Goal: Information Seeking & Learning: Learn about a topic

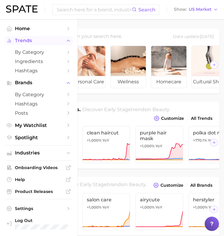
click at [30, 42] on span "Trends" at bounding box center [39, 40] width 48 height 5
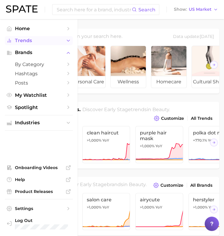
click at [30, 42] on span "Trends" at bounding box center [39, 40] width 48 height 5
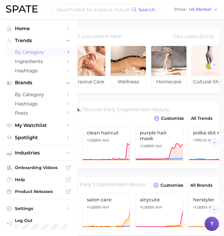
click at [33, 52] on span "by Category" at bounding box center [39, 52] width 48 height 6
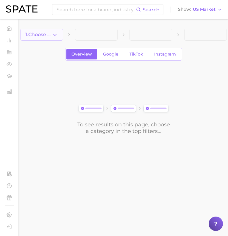
click at [53, 37] on icon "button" at bounding box center [55, 35] width 6 height 6
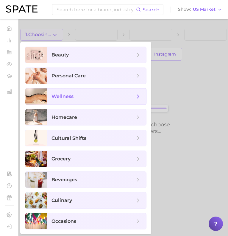
click at [96, 94] on span "wellness" at bounding box center [94, 96] width 84 height 7
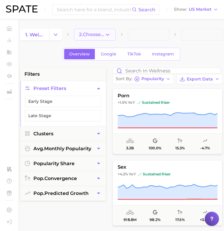
click at [103, 33] on span "2. Choose Category" at bounding box center [91, 34] width 25 height 5
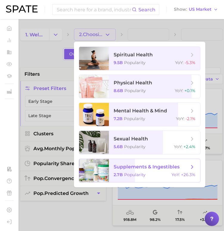
click at [111, 174] on span "supplements & ingestibles 2.7b Popularity YoY : +26.3%" at bounding box center [154, 170] width 91 height 23
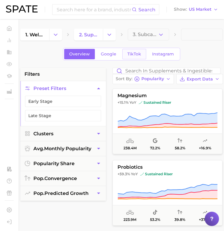
click at [129, 55] on span "TikTok" at bounding box center [134, 54] width 14 height 5
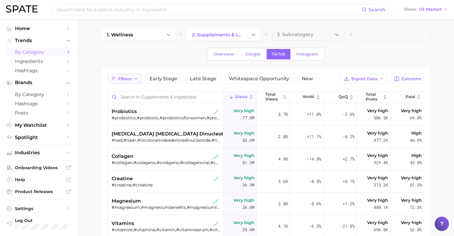
click at [131, 77] on span "Filters" at bounding box center [124, 78] width 13 height 5
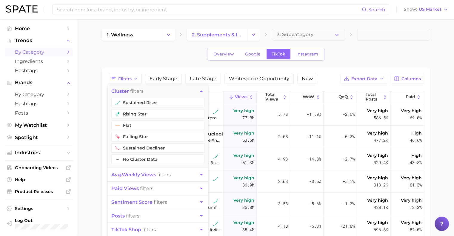
click at [228, 57] on div "Overview Google TikTok Instagram" at bounding box center [266, 54] width 328 height 13
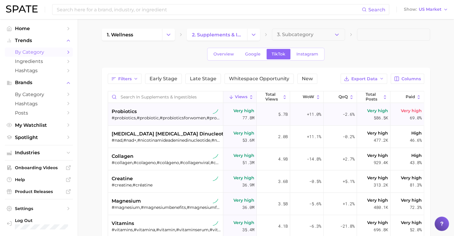
click at [159, 120] on div "#probiotics,#probiotic,#probioticsforwomen,#probioticos" at bounding box center [166, 117] width 109 height 5
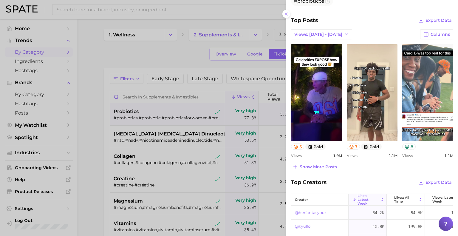
scroll to position [223, 0]
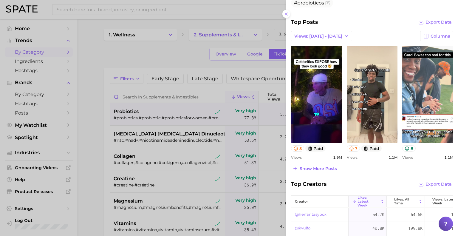
click at [124, 133] on div at bounding box center [229, 118] width 458 height 236
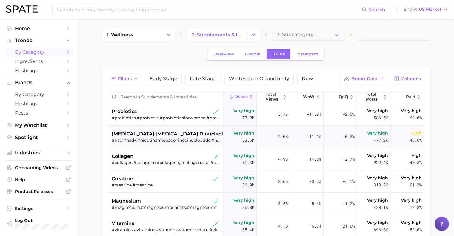
click at [132, 135] on span "[MEDICAL_DATA] [MEDICAL_DATA] dinucleotide (nad)" at bounding box center [179, 133] width 135 height 7
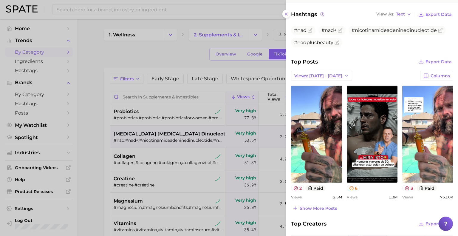
scroll to position [197, 0]
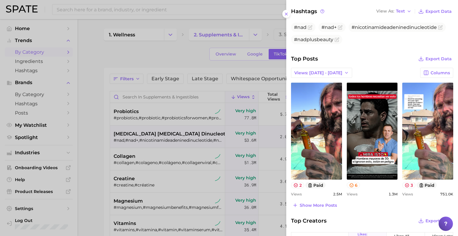
click at [143, 164] on div at bounding box center [229, 118] width 458 height 236
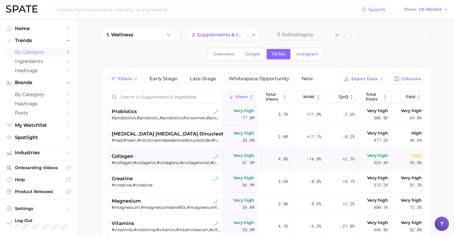
click at [153, 158] on div "collagen" at bounding box center [166, 156] width 109 height 7
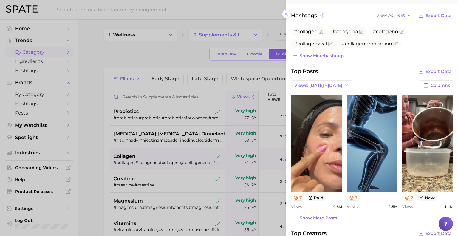
scroll to position [183, 0]
click at [157, 161] on div at bounding box center [229, 118] width 458 height 236
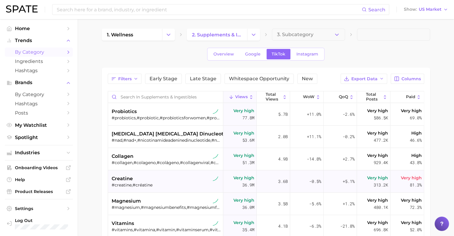
click at [159, 172] on div "creatine #creatine,#créatine" at bounding box center [166, 181] width 109 height 22
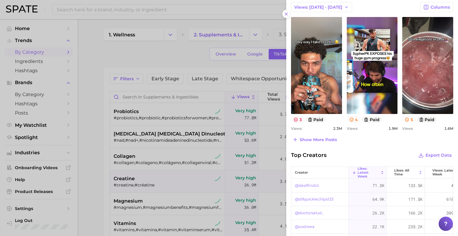
scroll to position [246, 0]
click at [149, 182] on div at bounding box center [229, 118] width 458 height 236
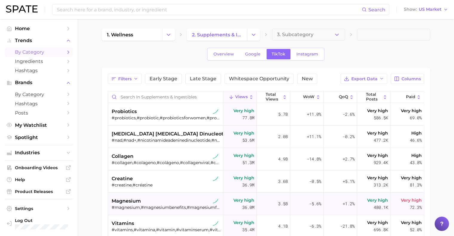
click at [151, 205] on div "#magnesium,#magnesiumbenefits,#magnesiumforsleep,#magnesiumbenefitswomen,#magne…" at bounding box center [166, 207] width 109 height 5
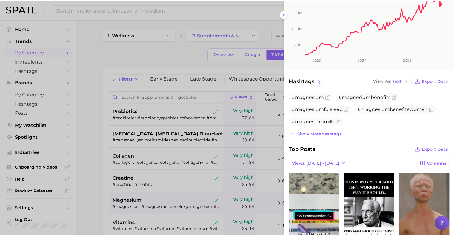
scroll to position [237, 0]
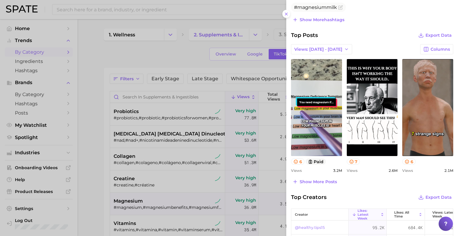
click at [117, 199] on div at bounding box center [229, 118] width 458 height 236
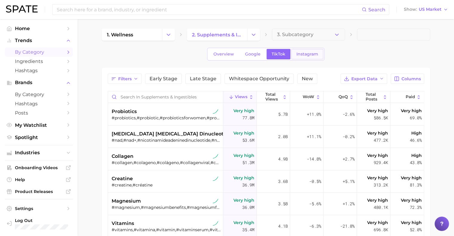
click at [228, 56] on span "Instagram" at bounding box center [307, 54] width 22 height 5
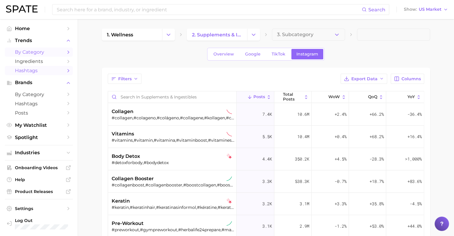
click at [45, 70] on span "Hashtags" at bounding box center [39, 71] width 48 height 6
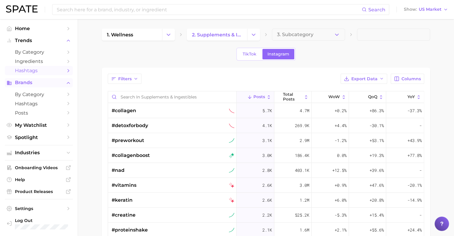
click at [34, 85] on span "Brands" at bounding box center [39, 82] width 48 height 5
click at [36, 153] on span "Industries" at bounding box center [39, 152] width 48 height 5
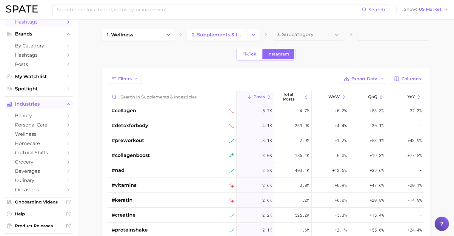
scroll to position [49, 0]
click at [29, 134] on span "wellness" at bounding box center [39, 134] width 48 height 6
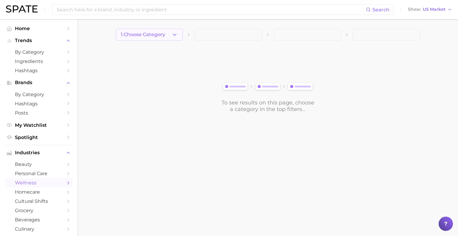
click at [169, 36] on button "1. Choose Category" at bounding box center [149, 35] width 67 height 12
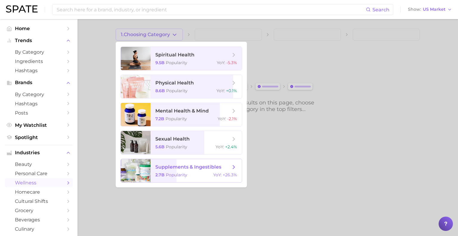
click at [168, 169] on span "supplements & ingestibles" at bounding box center [188, 167] width 66 height 6
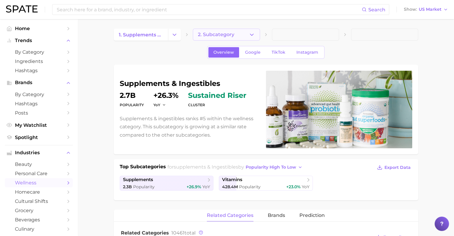
click at [228, 33] on span "2. Subcategory" at bounding box center [216, 34] width 36 height 5
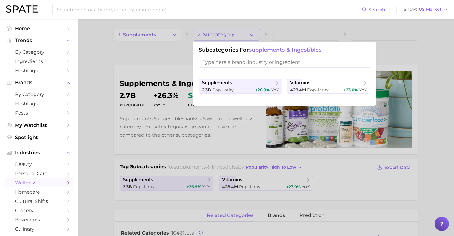
click at [139, 62] on div at bounding box center [227, 118] width 454 height 236
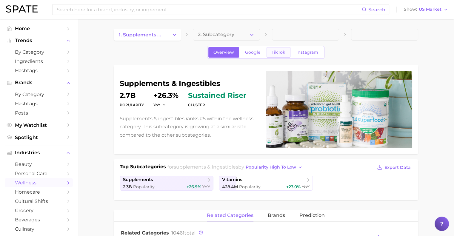
click at [228, 55] on link "TikTok" at bounding box center [278, 52] width 24 height 10
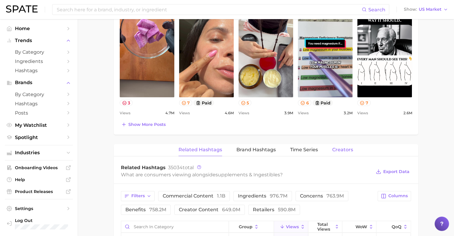
click at [228, 149] on span "Creators" at bounding box center [342, 149] width 21 height 5
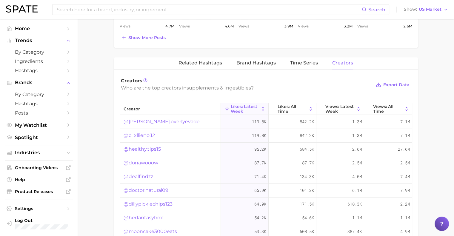
click at [138, 121] on link "@[PERSON_NAME].overlyevade" at bounding box center [161, 121] width 76 height 7
click at [141, 134] on link "@c_xllieno.12" at bounding box center [138, 135] width 31 height 7
click at [150, 148] on link "@healthy.tips15" at bounding box center [141, 149] width 37 height 7
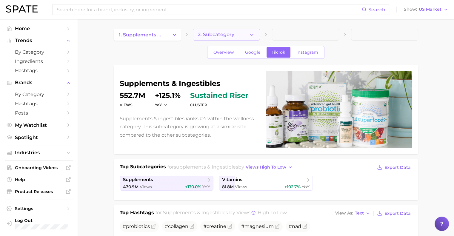
click at [228, 31] on button "2. Subcategory" at bounding box center [226, 35] width 67 height 12
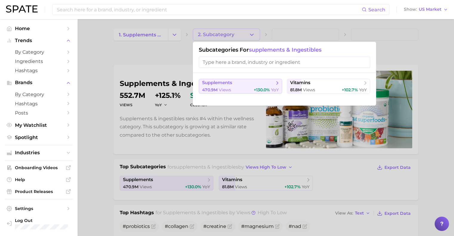
click at [228, 86] on button "supplements 470.9m views +130.0% YoY" at bounding box center [240, 86] width 83 height 15
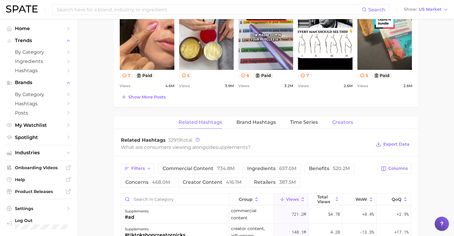
click at [228, 120] on span "Creators" at bounding box center [342, 122] width 21 height 5
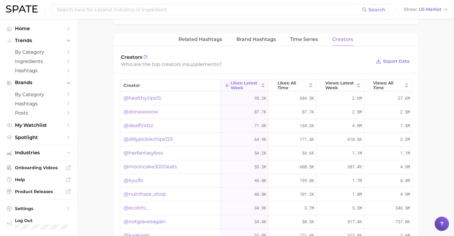
click at [143, 99] on link "@healthy.tips15" at bounding box center [141, 98] width 37 height 7
click at [151, 111] on link "@donawooow" at bounding box center [140, 111] width 35 height 7
click at [143, 125] on link "@dealfindzz" at bounding box center [138, 125] width 30 height 7
click at [228, 84] on span "Likes: All Time" at bounding box center [292, 86] width 30 height 10
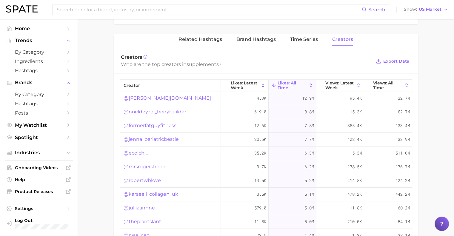
click at [138, 97] on link "@[PERSON_NAME][DOMAIN_NAME]" at bounding box center [166, 98] width 87 height 7
click at [168, 111] on link "@noeldeyzel_bodybuilder" at bounding box center [154, 111] width 63 height 7
click at [154, 124] on link "@formerfatguyfitness" at bounding box center [149, 125] width 53 height 7
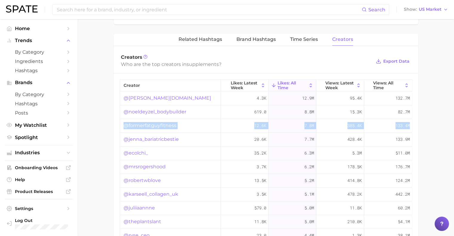
drag, startPoint x: 122, startPoint y: 126, endPoint x: 404, endPoint y: 124, distance: 282.7
click at [228, 124] on div "@formerfatguyfitness 12.6k 7.8m 385.4k 133.4m" at bounding box center [266, 126] width 292 height 14
copy div "@formerfatguyfitness 12.6k 7.8m 385.4k 133.4m"
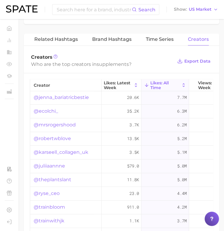
scroll to position [0, 8]
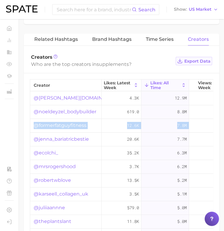
click at [192, 59] on span "Export Data" at bounding box center [197, 61] width 26 height 5
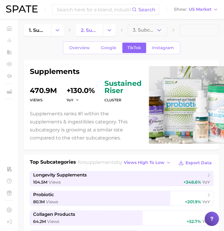
scroll to position [0, 0]
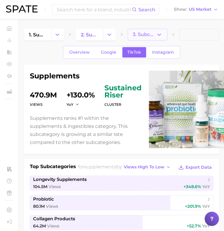
click at [152, 30] on button "3. Subcategory" at bounding box center [148, 35] width 40 height 12
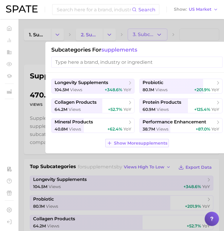
drag, startPoint x: 121, startPoint y: 141, endPoint x: 107, endPoint y: 146, distance: 14.7
click at [107, 146] on icon at bounding box center [109, 142] width 5 height 5
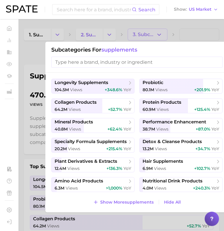
click at [176, 37] on div at bounding box center [112, 115] width 224 height 231
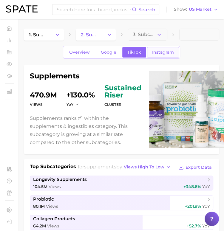
click at [162, 56] on link "Instagram" at bounding box center [163, 52] width 32 height 10
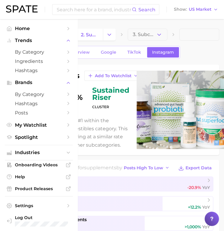
click at [2, 31] on nav "Home Trends by Category Ingredients Hashtags Brands by Category Hashtags Posts …" at bounding box center [39, 125] width 78 height 212
click at [16, 29] on span "Home" at bounding box center [39, 29] width 48 height 6
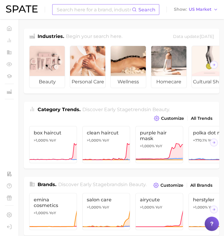
click at [78, 8] on input at bounding box center [94, 9] width 76 height 10
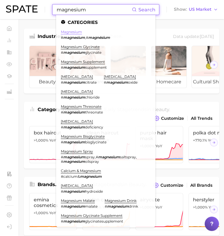
type input "magnesium"
click at [73, 33] on link "magnesium" at bounding box center [71, 32] width 21 height 4
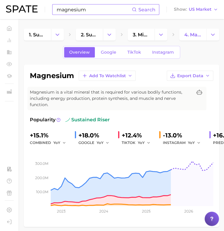
click at [78, 12] on input "magnesium" at bounding box center [94, 9] width 76 height 10
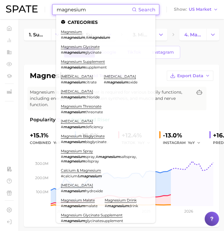
click at [78, 12] on input "magnesium" at bounding box center [94, 9] width 76 height 10
click at [68, 31] on link "magnesium" at bounding box center [71, 32] width 21 height 4
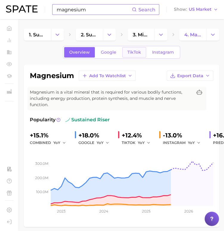
click at [134, 55] on link "TikTok" at bounding box center [134, 52] width 24 height 10
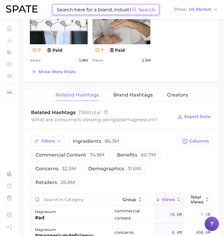
scroll to position [565, 0]
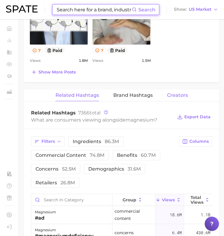
click at [183, 95] on span "Creators" at bounding box center [177, 94] width 21 height 5
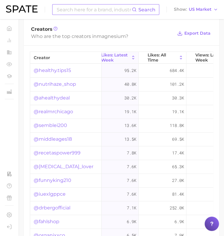
scroll to position [0, 13]
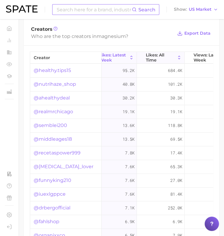
click at [157, 54] on span "Likes: All Time" at bounding box center [161, 57] width 30 height 10
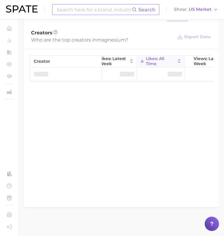
scroll to position [649, 0]
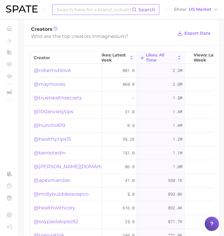
click at [51, 69] on link "@robertwblove" at bounding box center [52, 70] width 37 height 7
click at [56, 82] on link "@maymoves" at bounding box center [50, 84] width 32 height 7
click at [50, 98] on link "@truehealthsecrets" at bounding box center [58, 97] width 48 height 7
click at [62, 109] on link "@100anxietytips" at bounding box center [54, 111] width 40 height 7
click at [53, 124] on link "@huncho619" at bounding box center [50, 125] width 32 height 7
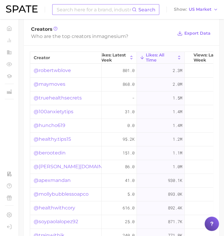
click at [27, 9] on img at bounding box center [22, 8] width 32 height 7
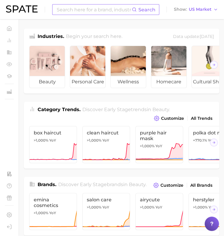
click at [70, 9] on input at bounding box center [94, 9] width 76 height 10
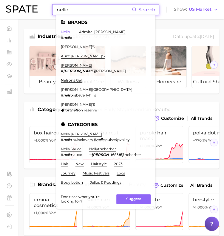
type input "nello"
click at [63, 32] on link "nello" at bounding box center [65, 32] width 9 height 4
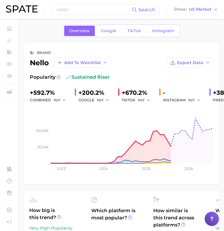
scroll to position [6, 0]
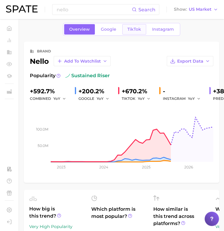
click at [131, 33] on link "TikTok" at bounding box center [134, 29] width 24 height 10
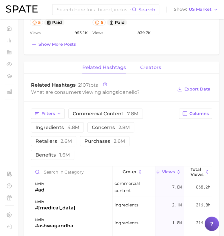
click at [150, 68] on span "creators" at bounding box center [150, 66] width 21 height 5
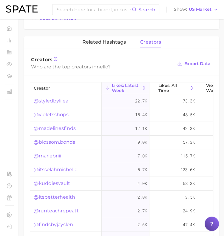
scroll to position [570, 0]
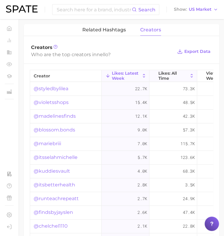
click at [186, 72] on span "Likes: All Time" at bounding box center [173, 76] width 30 height 10
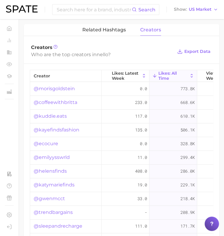
click at [61, 86] on link "@morisgoldstein" at bounding box center [54, 88] width 41 height 7
click at [52, 100] on link "@coffeewithbritta" at bounding box center [56, 102] width 44 height 7
click at [55, 117] on link "@kuddie.eats" at bounding box center [50, 115] width 33 height 7
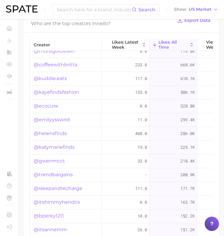
scroll to position [7, 0]
click at [63, 91] on link "@kayefindsfashion" at bounding box center [57, 91] width 46 height 7
click at [50, 105] on link "@ecocure" at bounding box center [46, 105] width 24 height 7
click at [54, 116] on link "@emilyysswrld" at bounding box center [52, 119] width 36 height 7
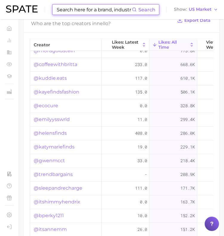
click at [90, 10] on input at bounding box center [94, 9] width 76 height 10
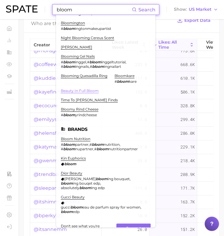
scroll to position [48, 0]
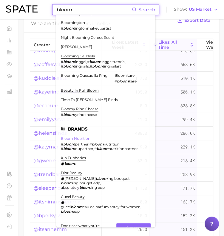
type input "bloom"
click at [81, 136] on link "bloom nutrition" at bounding box center [76, 138] width 30 height 4
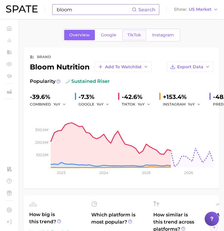
click at [133, 35] on span "TikTok" at bounding box center [134, 35] width 14 height 5
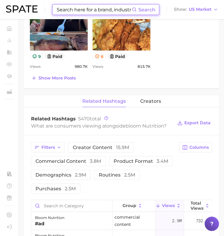
scroll to position [513, 0]
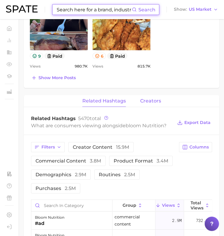
click at [153, 98] on span "creators" at bounding box center [150, 100] width 21 height 5
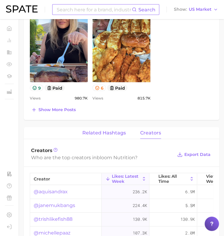
scroll to position [481, 0]
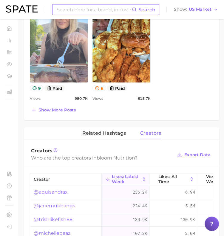
click at [49, 71] on link "view post on TikTok" at bounding box center [59, 33] width 58 height 97
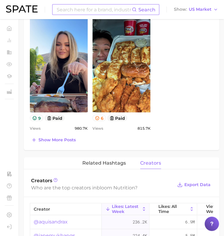
scroll to position [599, 0]
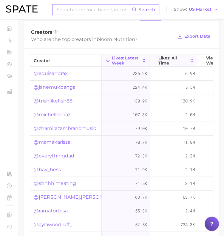
click at [173, 57] on span "Likes: All Time" at bounding box center [173, 60] width 30 height 10
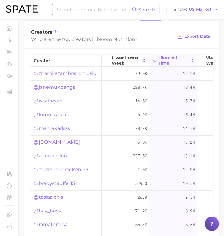
click at [52, 71] on link "@zhamirazambranomusic" at bounding box center [65, 73] width 62 height 7
click at [57, 84] on link "@janemukbangs" at bounding box center [54, 87] width 41 height 7
click at [54, 99] on link "@isistkeyah" at bounding box center [48, 100] width 29 height 7
click at [49, 114] on link "@kimnlizasmr" at bounding box center [51, 114] width 34 height 7
click at [61, 114] on link "@kimnlizasmr" at bounding box center [51, 114] width 34 height 7
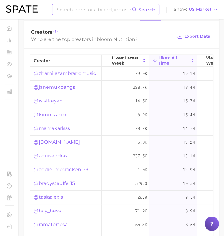
click at [50, 127] on link "@mamakarlsss" at bounding box center [52, 128] width 36 height 7
click at [51, 142] on link "@[DOMAIN_NAME]" at bounding box center [57, 141] width 46 height 7
click at [63, 155] on link "@aquisandrax" at bounding box center [51, 155] width 34 height 7
click at [55, 169] on link "@addie_mccracken123" at bounding box center [61, 169] width 55 height 7
click at [51, 183] on link "@bradystauffer15" at bounding box center [54, 183] width 41 height 7
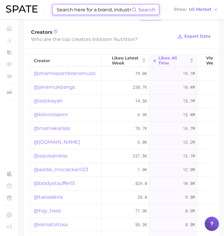
click at [79, 10] on input at bounding box center [94, 9] width 76 height 10
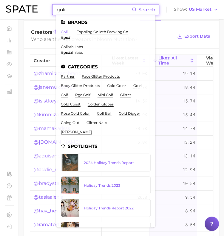
type input "goli"
click at [64, 33] on link "goli" at bounding box center [64, 32] width 7 height 4
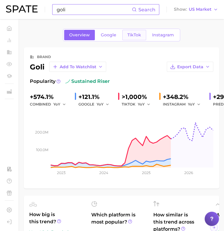
click at [122, 35] on link "TikTok" at bounding box center [134, 35] width 24 height 10
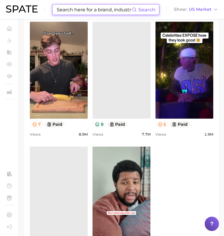
scroll to position [494, 0]
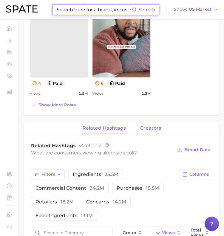
click at [143, 125] on span "creators" at bounding box center [150, 127] width 21 height 5
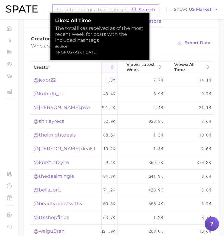
scroll to position [0, 0]
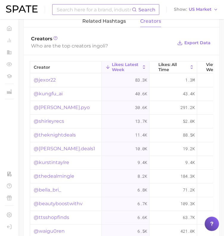
click at [47, 76] on link "@jexor22" at bounding box center [45, 79] width 22 height 7
click at [48, 92] on link "@kungfu_ai" at bounding box center [48, 93] width 29 height 7
click at [50, 104] on link "@[PERSON_NAME].pyo" at bounding box center [62, 107] width 56 height 7
click at [48, 119] on link "@shirleyrecs" at bounding box center [49, 121] width 30 height 7
click at [61, 119] on link "@shirleyrecs" at bounding box center [49, 121] width 30 height 7
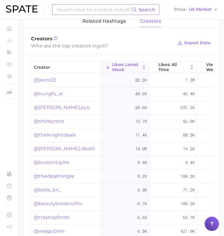
click at [59, 133] on link "@theknightdeals" at bounding box center [55, 134] width 42 height 7
click at [49, 149] on link "@[PERSON_NAME].deals1" at bounding box center [64, 148] width 61 height 7
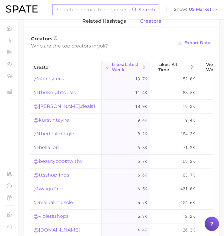
scroll to position [43, 0]
click at [59, 102] on link "@[PERSON_NAME].deals1" at bounding box center [64, 105] width 61 height 7
click at [57, 116] on link "@kurstintaylre" at bounding box center [51, 119] width 35 height 7
click at [172, 62] on span "Likes: All Time" at bounding box center [173, 67] width 30 height 10
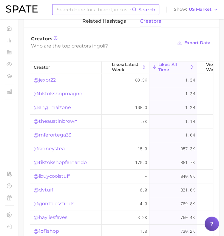
scroll to position [0, 0]
click at [57, 106] on link "@ang_malzone" at bounding box center [52, 107] width 37 height 7
click at [49, 120] on link "@theaustinbrown" at bounding box center [56, 121] width 44 height 7
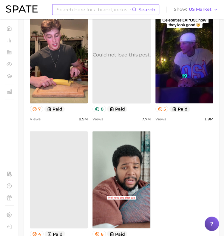
scroll to position [341, 0]
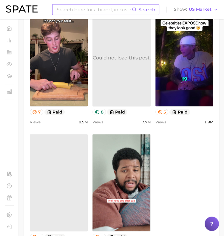
click at [89, 7] on input at bounding box center [94, 9] width 76 height 10
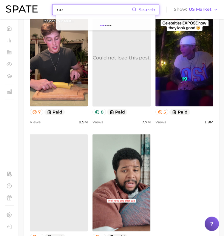
type input "n"
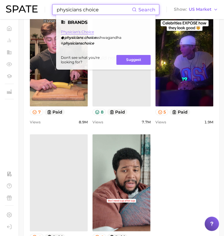
type input "physicians choice"
click at [82, 33] on link "physician's choice" at bounding box center [77, 32] width 33 height 4
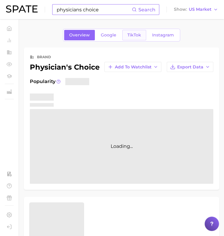
click at [129, 34] on span "TikTok" at bounding box center [134, 35] width 14 height 5
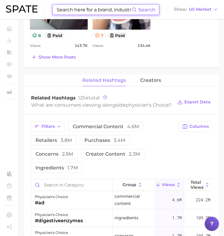
scroll to position [534, 0]
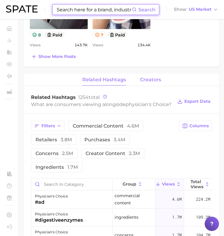
click at [154, 77] on span "creators" at bounding box center [150, 79] width 21 height 5
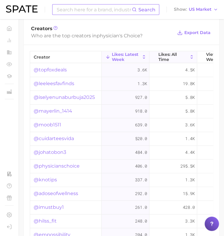
click at [172, 52] on span "Likes: All Time" at bounding box center [173, 57] width 30 height 10
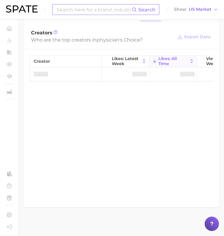
scroll to position [602, 0]
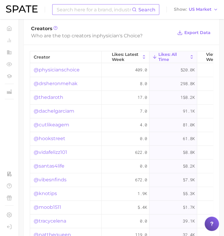
click at [61, 82] on link "@drsheronmehak" at bounding box center [56, 83] width 44 height 7
click at [53, 98] on link "@thedaroth" at bounding box center [49, 97] width 30 height 7
click at [66, 111] on link "@dachelgarciam" at bounding box center [54, 110] width 41 height 7
click at [62, 124] on link "@cutlikeagem" at bounding box center [51, 124] width 35 height 7
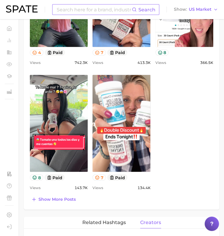
scroll to position [371, 0]
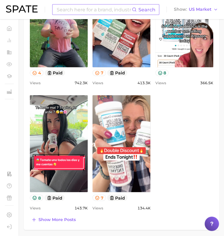
click at [86, 13] on input at bounding box center [94, 9] width 76 height 10
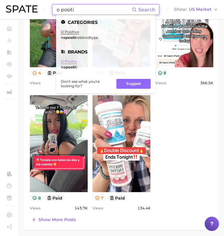
type input "o positi"
click at [71, 61] on link "o positiv" at bounding box center [69, 61] width 16 height 4
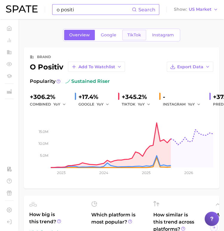
click at [137, 34] on span "TikTok" at bounding box center [134, 35] width 14 height 5
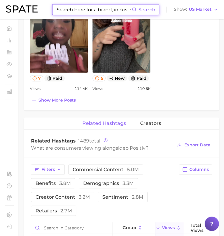
scroll to position [477, 0]
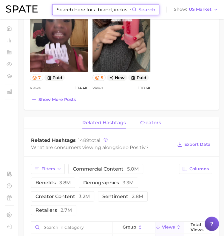
click at [155, 118] on button "creators" at bounding box center [150, 123] width 21 height 12
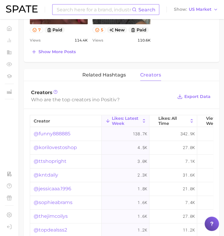
scroll to position [529, 0]
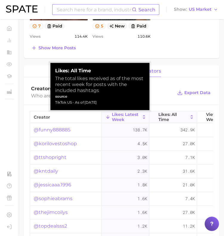
click at [172, 115] on span "Likes: All Time" at bounding box center [173, 117] width 30 height 10
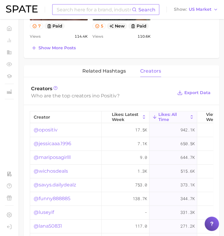
click at [55, 141] on link "@jessicaaa.1996" at bounding box center [53, 143] width 38 height 7
click at [69, 156] on link "@mariposagirlll" at bounding box center [52, 156] width 37 height 7
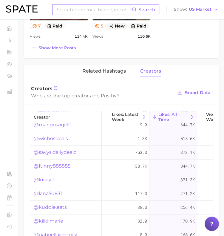
scroll to position [33, 0]
click at [64, 137] on link "@wichosdeals" at bounding box center [51, 137] width 34 height 7
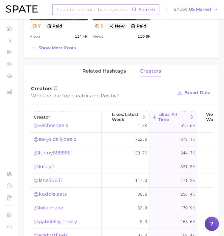
scroll to position [50, 0]
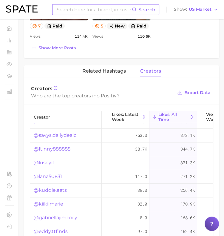
click at [58, 135] on link "@savys.dailydealz" at bounding box center [55, 134] width 42 height 7
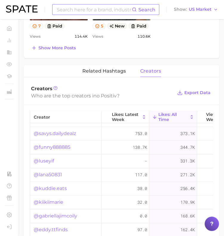
scroll to position [55, 0]
click at [62, 143] on link "@funny888885" at bounding box center [52, 146] width 37 height 7
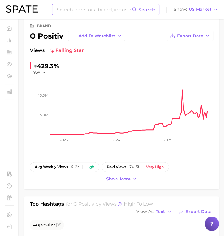
scroll to position [0, 0]
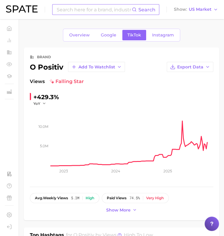
click at [93, 12] on input at bounding box center [94, 9] width 76 height 10
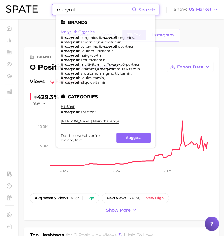
type input "maryrut"
click at [85, 32] on link "maryruth organics" at bounding box center [78, 32] width 34 height 4
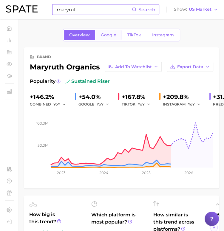
click at [120, 33] on link "Google" at bounding box center [109, 35] width 26 height 10
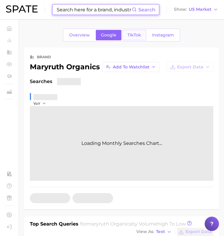
click at [136, 33] on span "TikTok" at bounding box center [134, 35] width 14 height 5
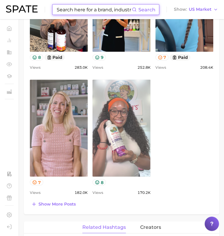
scroll to position [423, 0]
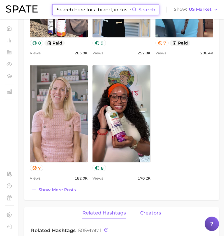
click at [150, 207] on button "creators" at bounding box center [150, 213] width 21 height 12
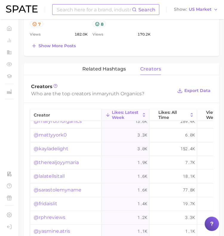
scroll to position [0, 0]
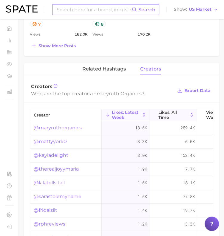
click at [172, 111] on span "Likes: All Time" at bounding box center [173, 115] width 30 height 10
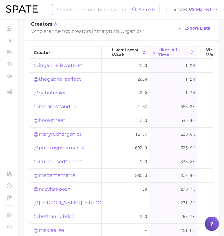
scroll to position [630, 0]
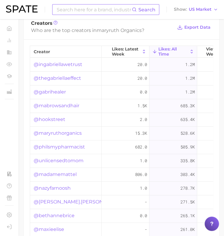
click at [75, 63] on link "@ingabriellawetrust" at bounding box center [58, 64] width 49 height 7
click at [56, 76] on link "@thegabriellaeffect" at bounding box center [57, 78] width 47 height 7
click at [60, 91] on link "@gabrihealer" at bounding box center [50, 91] width 32 height 7
click at [55, 103] on link "@mabrowsandhair" at bounding box center [57, 105] width 46 height 7
click at [57, 118] on link "@hookstreet" at bounding box center [50, 119] width 32 height 7
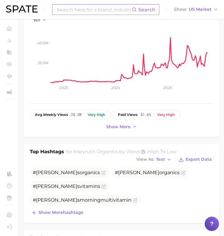
scroll to position [0, 0]
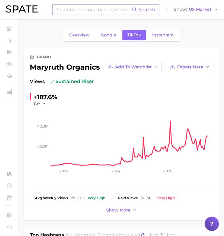
click at [33, 10] on img at bounding box center [22, 8] width 32 height 7
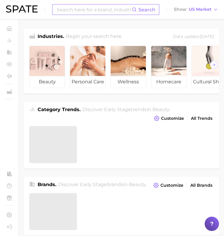
click at [70, 9] on input at bounding box center [94, 9] width 76 height 10
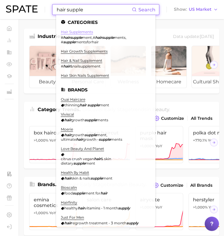
type input "hair supple"
click at [78, 31] on link "hair supplements" at bounding box center [77, 32] width 32 height 4
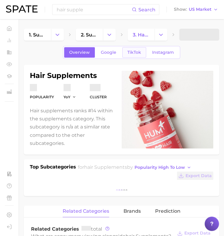
click at [139, 50] on span "TikTok" at bounding box center [134, 52] width 14 height 5
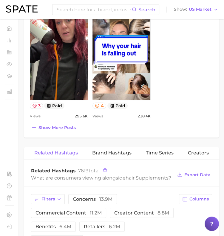
scroll to position [560, 0]
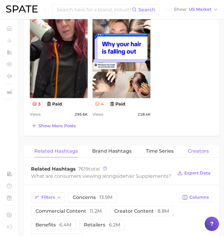
click at [191, 148] on span "Creators" at bounding box center [198, 150] width 21 height 5
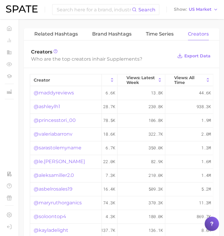
scroll to position [0, 84]
click at [192, 75] on span "Views: All Time" at bounding box center [189, 80] width 30 height 10
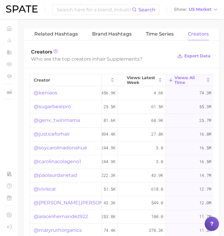
scroll to position [0, 84]
click at [56, 117] on link "@genx_twinmama" at bounding box center [57, 120] width 46 height 7
click at [64, 130] on link "@justiceforhair" at bounding box center [52, 133] width 36 height 7
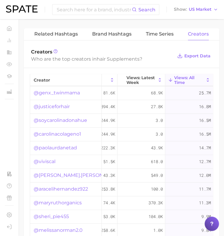
scroll to position [27, 0]
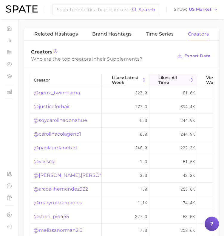
click at [172, 75] on span "Likes: All Time" at bounding box center [173, 80] width 30 height 10
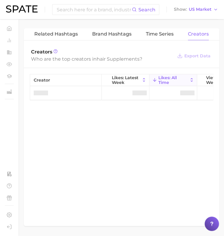
scroll to position [0, 0]
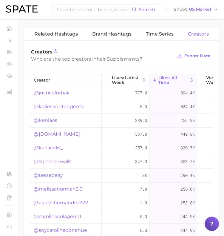
click at [67, 103] on link "@ladiesandtangents" at bounding box center [59, 106] width 50 height 7
click at [60, 130] on link "@[DOMAIN_NAME]" at bounding box center [57, 133] width 46 height 7
click at [58, 158] on link "@summer.walk" at bounding box center [52, 161] width 37 height 7
click at [30, 9] on img at bounding box center [22, 8] width 32 height 7
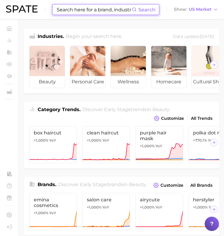
click at [73, 10] on input at bounding box center [94, 9] width 76 height 10
paste input "@kuddie.eats"
type input "@kuddie.eats"
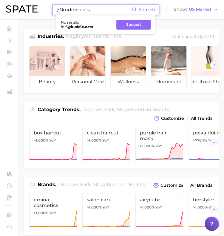
drag, startPoint x: 93, startPoint y: 8, endPoint x: 32, endPoint y: 4, distance: 60.9
click at [32, 4] on div "@kuddie.eats Search No results for " @kuddie.eats " Suggest Show US Market" at bounding box center [112, 9] width 212 height 19
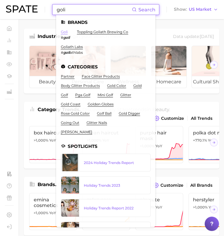
type input "goli"
click at [65, 33] on link "goli" at bounding box center [64, 32] width 7 height 4
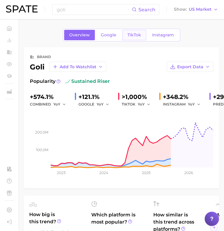
click at [134, 35] on span "TikTok" at bounding box center [134, 35] width 14 height 5
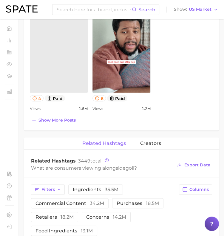
scroll to position [480, 0]
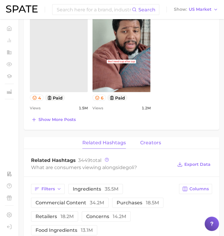
click at [149, 141] on span "creators" at bounding box center [150, 142] width 21 height 5
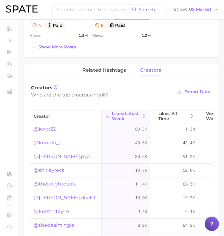
scroll to position [560, 0]
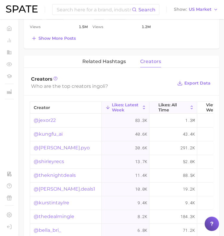
click at [172, 107] on span "Likes: All Time" at bounding box center [173, 107] width 30 height 10
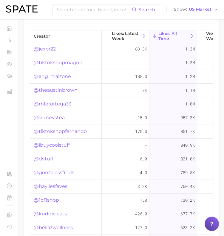
scroll to position [565, 0]
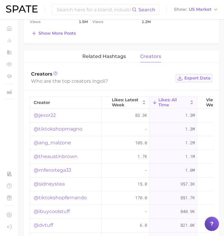
click at [193, 75] on span "Export Data" at bounding box center [197, 77] width 26 height 5
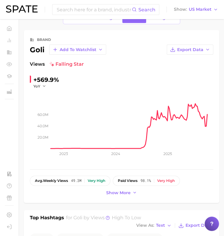
scroll to position [0, 0]
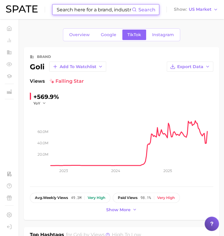
click at [82, 6] on input at bounding box center [94, 9] width 76 height 10
click at [82, 6] on input "n" at bounding box center [94, 9] width 76 height 10
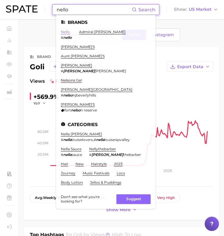
type input "nello"
click at [65, 30] on link "nello" at bounding box center [65, 32] width 9 height 4
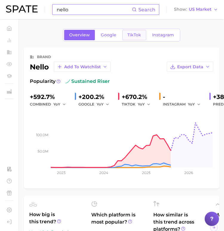
click at [134, 34] on span "TikTok" at bounding box center [134, 35] width 14 height 5
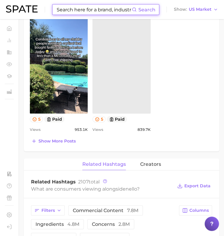
scroll to position [438, 0]
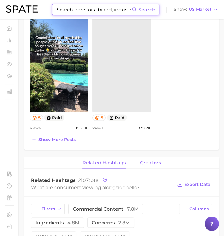
click at [155, 160] on span "creators" at bounding box center [150, 162] width 21 height 5
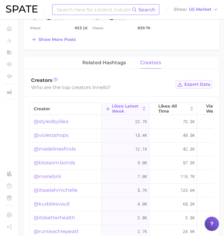
scroll to position [538, 0]
click at [196, 83] on span "Export Data" at bounding box center [197, 83] width 26 height 5
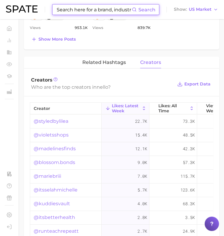
click at [106, 9] on input at bounding box center [94, 9] width 76 height 10
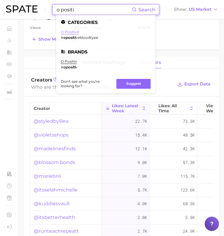
type input "o positi"
click at [72, 30] on link "o positive" at bounding box center [70, 32] width 18 height 4
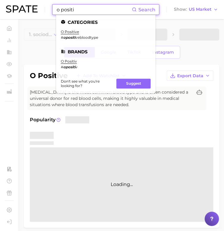
drag, startPoint x: 86, startPoint y: 11, endPoint x: -1, endPoint y: -3, distance: 87.3
click at [0, 0] on html "o positi Search Categories o positive # opositi vebloodtype Brands o positiv # …" at bounding box center [112, 115] width 224 height 231
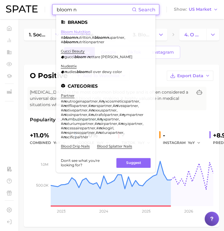
type input "bloom n"
click at [82, 32] on link "bloom nutrition" at bounding box center [76, 32] width 30 height 4
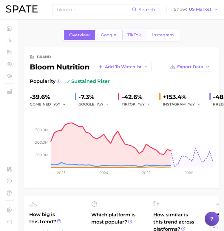
click at [137, 37] on span "TikTok" at bounding box center [134, 35] width 14 height 5
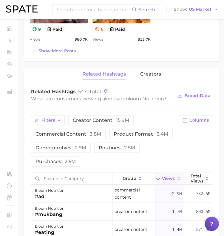
scroll to position [546, 0]
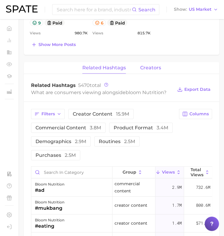
click at [155, 65] on span "creators" at bounding box center [150, 67] width 21 height 5
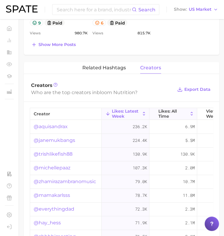
click at [179, 114] on span "Likes: All Time" at bounding box center [173, 113] width 30 height 10
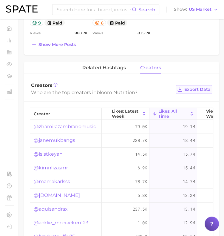
click at [193, 88] on span "Export Data" at bounding box center [197, 88] width 26 height 5
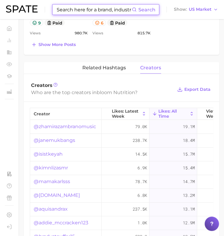
click at [72, 9] on input at bounding box center [94, 9] width 76 height 10
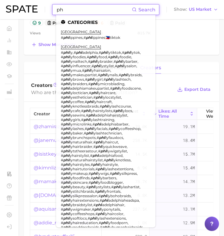
type input "p"
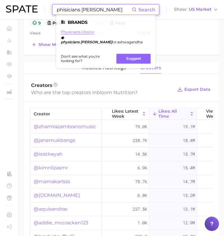
type input "phisicians [PERSON_NAME]"
click at [81, 33] on link "physician's choice" at bounding box center [77, 32] width 33 height 4
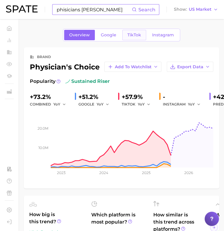
click at [137, 35] on span "TikTok" at bounding box center [134, 35] width 14 height 5
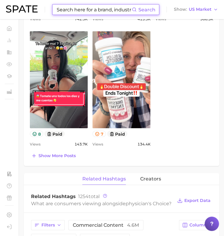
scroll to position [502, 0]
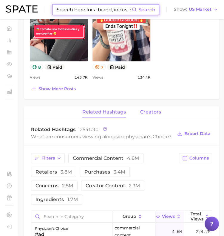
click at [152, 109] on span "creators" at bounding box center [150, 111] width 21 height 5
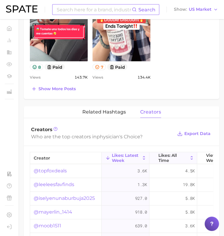
click at [172, 153] on span "Likes: All Time" at bounding box center [173, 157] width 30 height 10
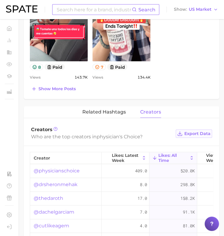
click at [191, 131] on span "Export Data" at bounding box center [197, 133] width 26 height 5
click at [70, 9] on input at bounding box center [94, 9] width 76 height 10
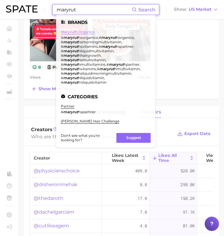
type input "maryrut"
click at [85, 31] on link "maryruth organics" at bounding box center [78, 32] width 34 height 4
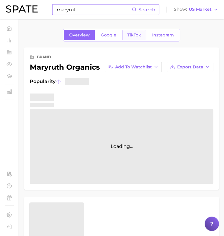
click at [141, 36] on link "TikTok" at bounding box center [134, 35] width 24 height 10
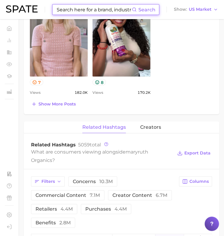
scroll to position [508, 0]
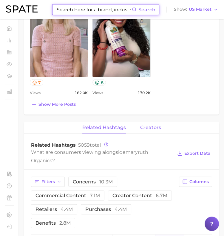
click at [152, 124] on span "creators" at bounding box center [150, 126] width 21 height 5
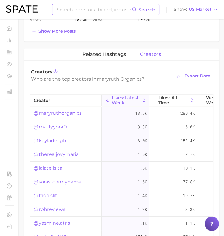
scroll to position [584, 0]
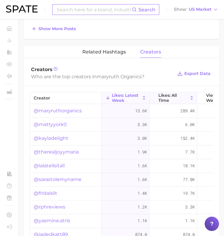
click at [180, 93] on span "Likes: All Time" at bounding box center [173, 98] width 30 height 10
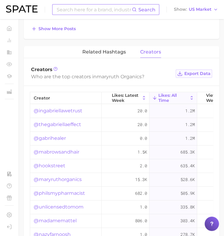
click at [194, 75] on button "Export Data" at bounding box center [194, 73] width 36 height 8
click at [82, 9] on input at bounding box center [94, 9] width 76 height 10
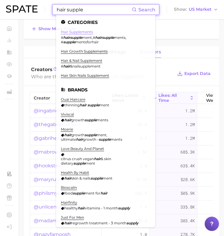
type input "hair supple"
click at [84, 30] on link "hair supplements" at bounding box center [77, 32] width 32 height 4
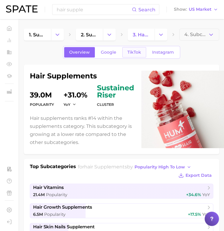
click at [137, 50] on span "TikTok" at bounding box center [134, 52] width 14 height 5
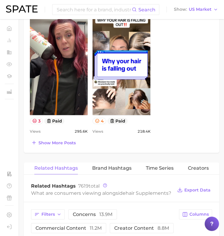
scroll to position [577, 0]
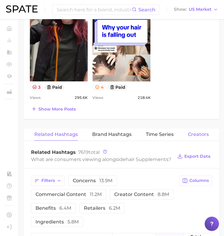
click at [201, 132] on button "Creators" at bounding box center [198, 135] width 21 height 12
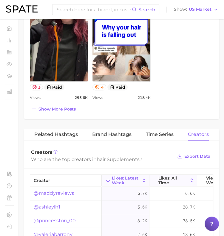
click at [175, 175] on span "Likes: All Time" at bounding box center [173, 180] width 30 height 10
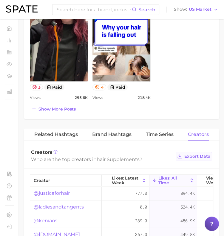
click at [196, 154] on span "Export Data" at bounding box center [197, 156] width 26 height 5
click at [77, 5] on input at bounding box center [94, 9] width 76 height 10
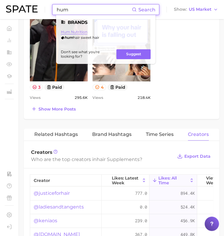
type input "hum"
click at [84, 33] on link "hum nutrition" at bounding box center [74, 32] width 27 height 4
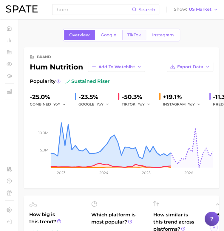
click at [131, 31] on link "TikTok" at bounding box center [134, 35] width 24 height 10
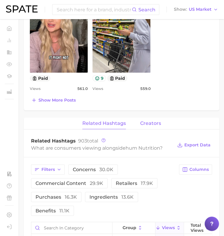
click at [149, 121] on span "creators" at bounding box center [150, 122] width 21 height 5
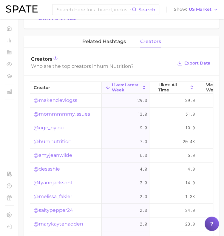
scroll to position [6, 0]
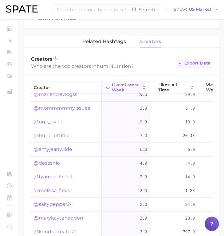
click at [191, 60] on span "Export Data" at bounding box center [197, 62] width 26 height 5
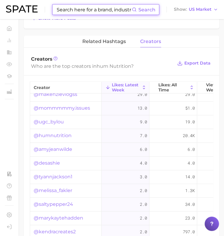
click at [107, 10] on input at bounding box center [94, 9] width 76 height 10
click at [86, 11] on input at bounding box center [94, 9] width 76 height 10
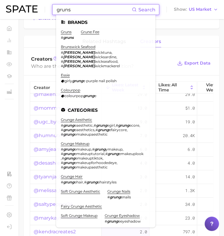
type input "gruns"
click at [67, 29] on ul "Brands gruns # gruns grune fee brunswick seafood # [PERSON_NAME] wicktuna , # […" at bounding box center [105, 121] width 99 height 212
click at [69, 31] on link "gruns" at bounding box center [66, 32] width 11 height 4
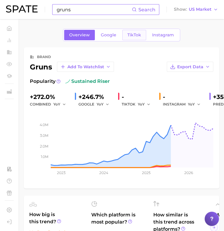
click at [131, 36] on span "TikTok" at bounding box center [134, 35] width 14 height 5
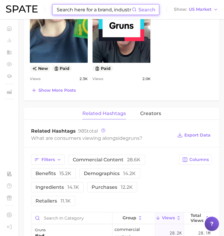
scroll to position [489, 0]
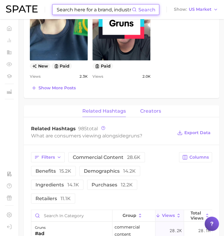
click at [152, 108] on span "creators" at bounding box center [150, 110] width 21 height 5
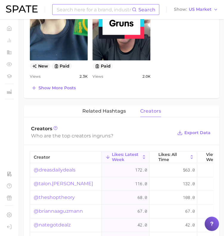
scroll to position [551, 0]
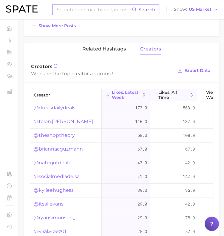
click at [168, 95] on span "Likes: All Time" at bounding box center [173, 94] width 30 height 10
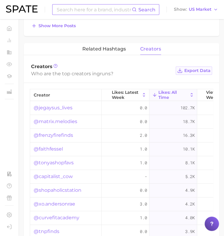
click at [197, 70] on span "Export Data" at bounding box center [197, 70] width 26 height 5
click at [80, 9] on input at bounding box center [94, 9] width 76 height 10
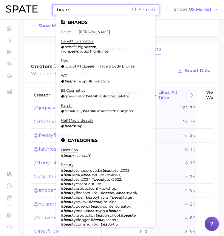
type input "beam"
click at [66, 30] on link "beam" at bounding box center [66, 32] width 11 height 4
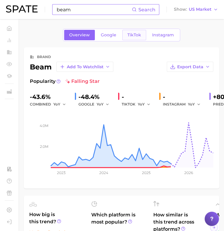
click at [140, 33] on span "TikTok" at bounding box center [134, 35] width 14 height 5
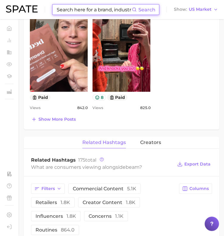
scroll to position [537, 0]
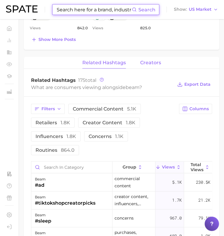
click at [153, 62] on span "creators" at bounding box center [150, 62] width 21 height 5
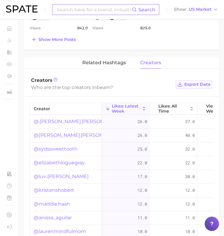
click at [189, 84] on span "Export Data" at bounding box center [197, 83] width 26 height 5
click at [72, 9] on input at bounding box center [94, 9] width 76 height 10
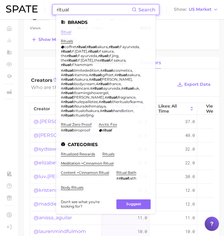
type input "ritual"
click at [63, 33] on link "ritual" at bounding box center [66, 32] width 10 height 4
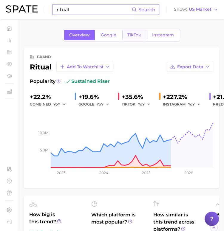
click at [132, 34] on span "TikTok" at bounding box center [134, 35] width 14 height 5
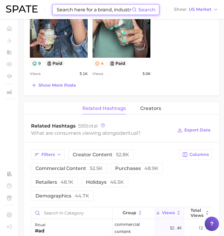
scroll to position [492, 0]
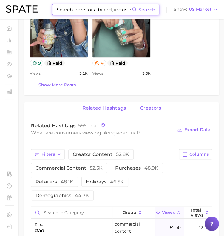
click at [152, 106] on span "creators" at bounding box center [150, 107] width 21 height 5
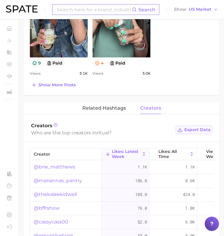
click at [191, 127] on span "Export Data" at bounding box center [197, 129] width 26 height 5
click at [56, 102] on div "related hashtags creators" at bounding box center [121, 108] width 195 height 12
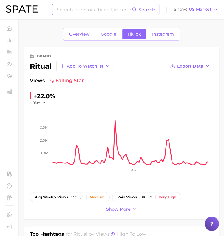
scroll to position [0, 0]
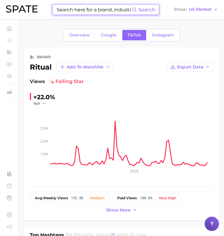
click at [75, 10] on input at bounding box center [94, 9] width 76 height 10
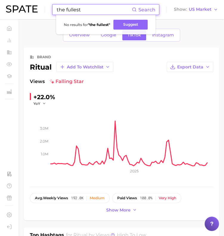
drag, startPoint x: 93, startPoint y: 10, endPoint x: 27, endPoint y: 2, distance: 66.7
click at [27, 2] on div "the fullest Search No results for " the fullest " Suggest Show US Market" at bounding box center [112, 9] width 212 height 19
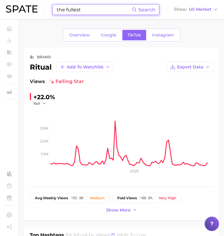
click at [123, 12] on input "the fullest" at bounding box center [94, 9] width 76 height 10
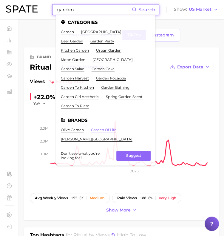
type input "garden"
click at [109, 127] on link "garden of life" at bounding box center [103, 129] width 25 height 4
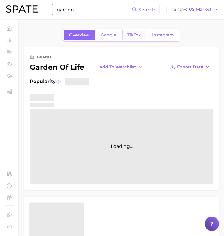
click at [139, 33] on span "TikTok" at bounding box center [134, 35] width 14 height 5
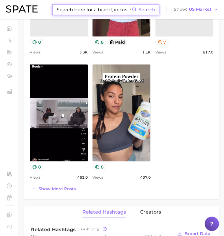
scroll to position [389, 0]
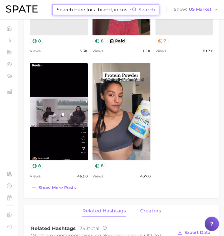
click at [154, 210] on span "creators" at bounding box center [150, 210] width 21 height 5
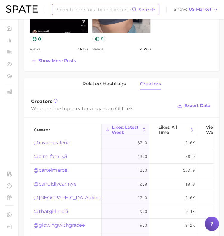
scroll to position [21, 0]
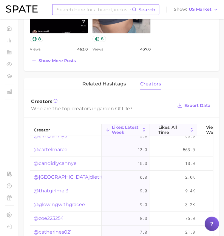
click at [183, 126] on span "Likes: All Time" at bounding box center [173, 129] width 30 height 10
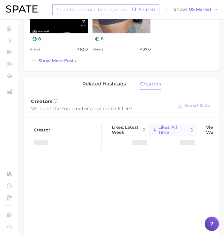
scroll to position [0, 0]
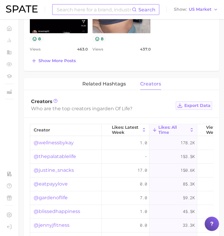
click at [199, 103] on span "Export Data" at bounding box center [197, 105] width 26 height 5
click at [83, 8] on input at bounding box center [94, 9] width 76 height 10
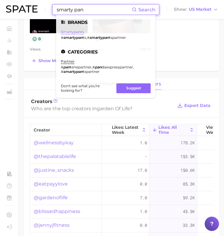
type input "smarty pan"
click at [78, 31] on link "smartypants" at bounding box center [72, 32] width 23 height 4
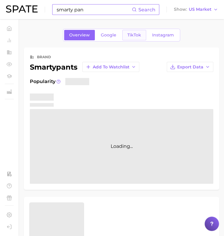
click at [139, 35] on span "TikTok" at bounding box center [134, 35] width 14 height 5
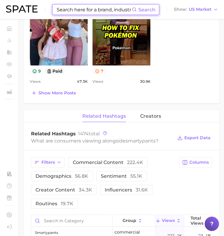
scroll to position [497, 0]
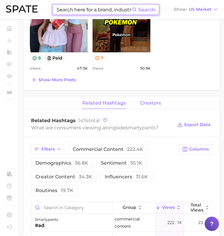
click at [154, 103] on span "creators" at bounding box center [150, 102] width 21 height 5
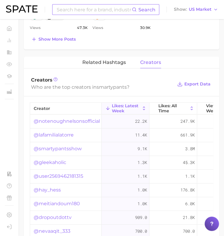
scroll to position [540, 0]
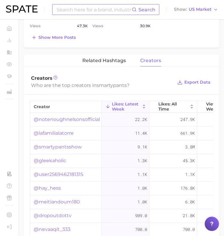
click at [181, 98] on div "creator Likes: Latest Week Likes: All Time Views: Latest Week Views: All Time @…" at bounding box center [121, 218] width 195 height 248
click at [178, 101] on span "Likes: All Time" at bounding box center [173, 106] width 30 height 10
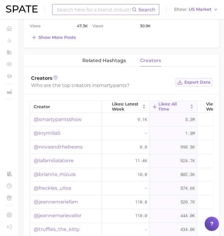
click at [199, 84] on button "Export Data" at bounding box center [194, 82] width 36 height 8
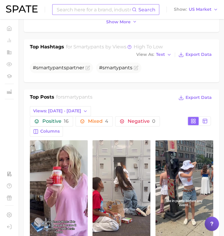
scroll to position [178, 0]
